Goal: Information Seeking & Learning: Check status

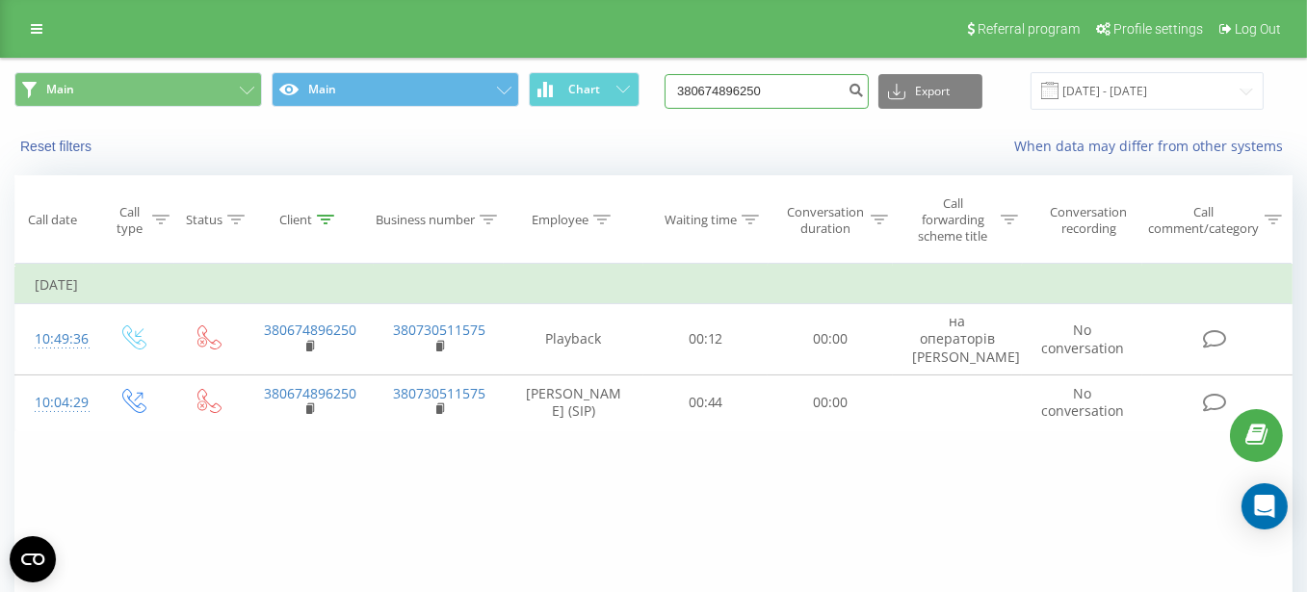
drag, startPoint x: 818, startPoint y: 93, endPoint x: 560, endPoint y: 59, distance: 260.3
click at [560, 59] on div "Main Main Chart 380674896250 Export .csv .xls .xlsx [DATE] - [DATE]" at bounding box center [653, 91] width 1305 height 65
paste input "505325112"
type input "380505325112"
click at [864, 90] on icon "submit" at bounding box center [855, 88] width 16 height 12
